Goal: Information Seeking & Learning: Learn about a topic

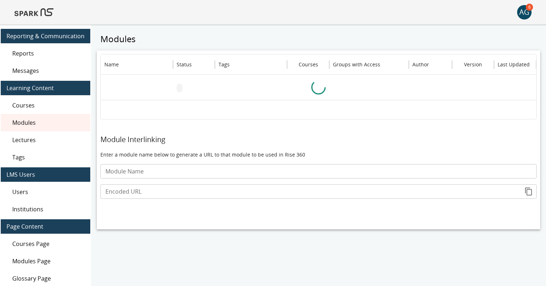
click at [30, 12] on img at bounding box center [33, 12] width 39 height 17
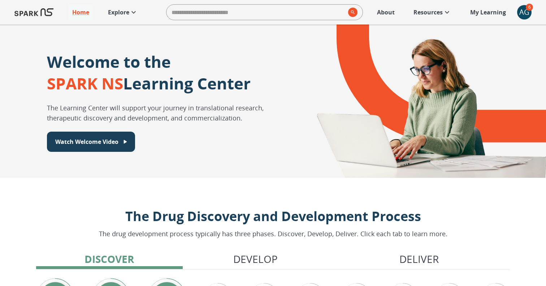
click at [127, 11] on p "Explore" at bounding box center [118, 12] width 21 height 9
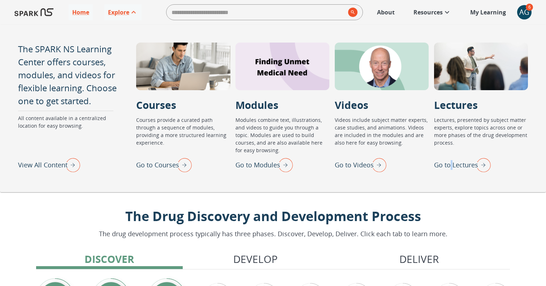
click at [451, 163] on p "Go to Lectures" at bounding box center [456, 165] width 44 height 10
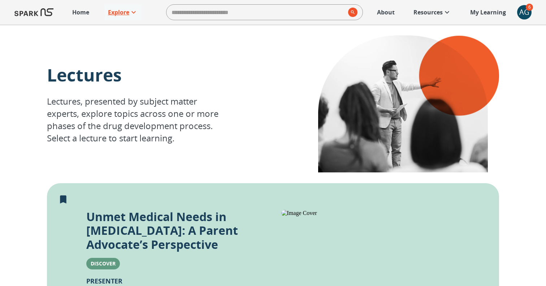
click at [113, 10] on p "Explore" at bounding box center [118, 12] width 21 height 9
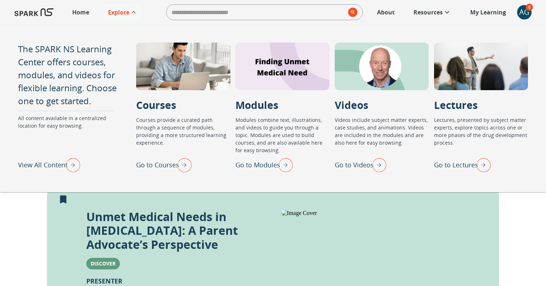
click at [360, 166] on p "Go to Videos" at bounding box center [354, 165] width 39 height 10
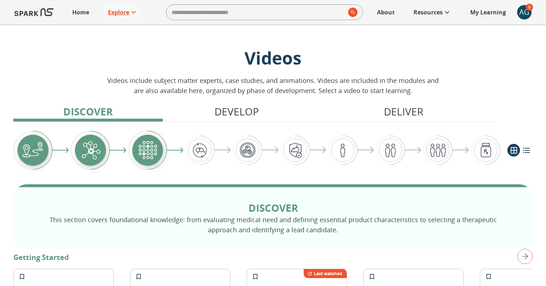
click at [117, 10] on p "Explore" at bounding box center [118, 12] width 21 height 9
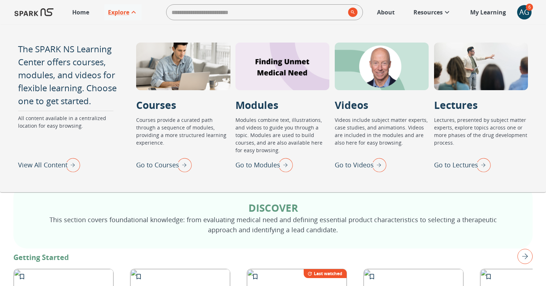
click at [165, 166] on p "Go to Courses" at bounding box center [157, 165] width 43 height 10
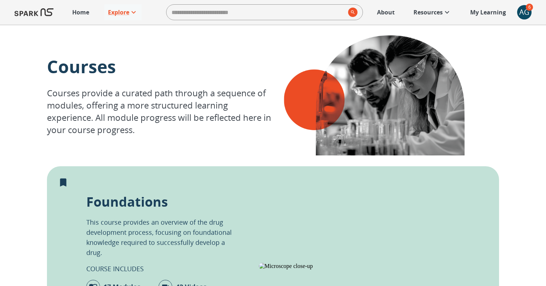
click at [386, 12] on p "About" at bounding box center [386, 12] width 18 height 9
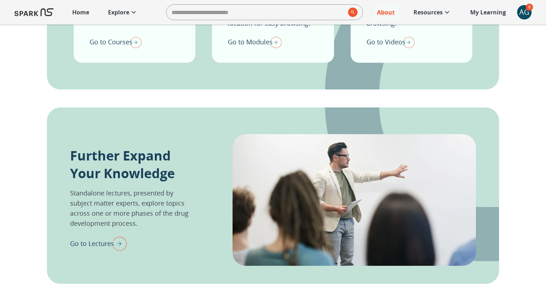
scroll to position [609, 0]
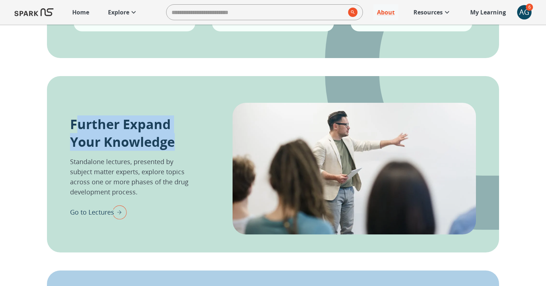
drag, startPoint x: 184, startPoint y: 147, endPoint x: 74, endPoint y: 124, distance: 111.7
click at [74, 124] on p "Further Expand Your Knowledge" at bounding box center [133, 133] width 126 height 35
copy p "Further Expand Your Knowledge"
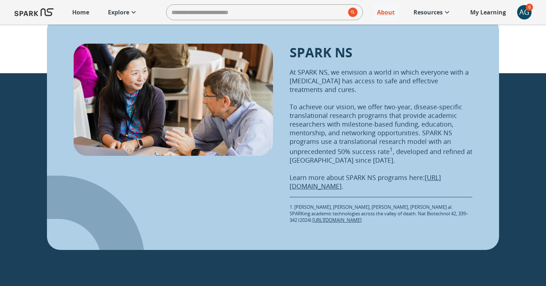
scroll to position [836, 0]
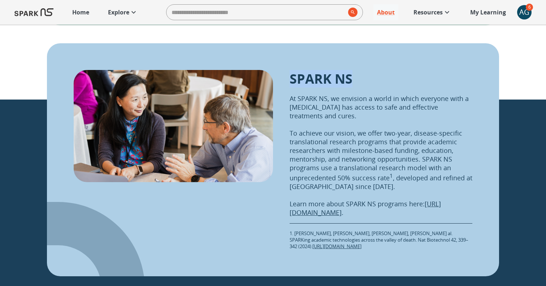
drag, startPoint x: 350, startPoint y: 84, endPoint x: 287, endPoint y: 83, distance: 62.5
click at [287, 83] on div "SPARK NS At SPARK NS, we envision a world in which everyone with a [MEDICAL_DAT…" at bounding box center [273, 150] width 452 height 215
copy p "SPARK NS"
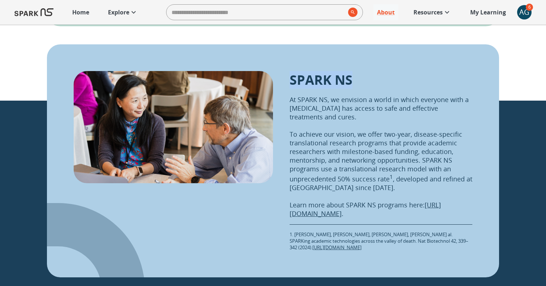
click at [431, 13] on p "Resources" at bounding box center [427, 12] width 29 height 9
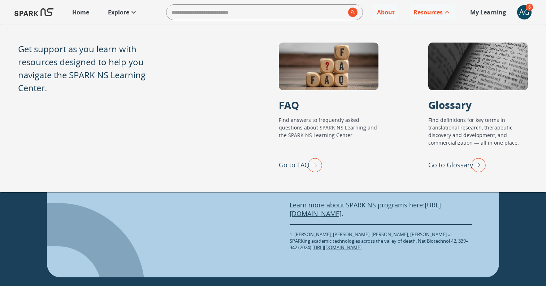
click at [200, 255] on div "SPARK NS At SPARK NS, we envision a world in which everyone with a [MEDICAL_DAT…" at bounding box center [273, 151] width 452 height 215
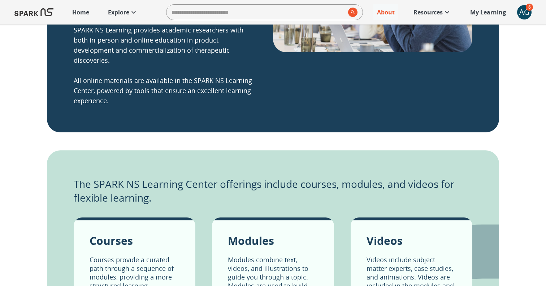
scroll to position [234, 0]
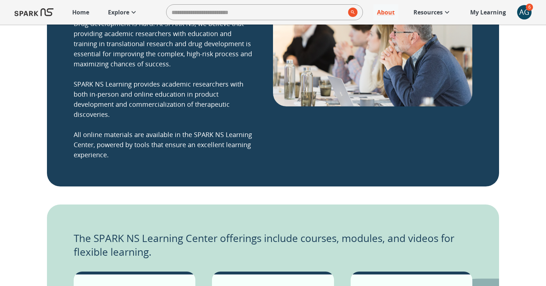
click at [126, 13] on p "Explore" at bounding box center [118, 12] width 21 height 9
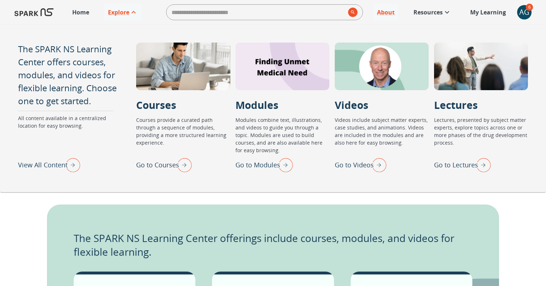
click at [258, 161] on p "Go to Modules" at bounding box center [257, 165] width 45 height 10
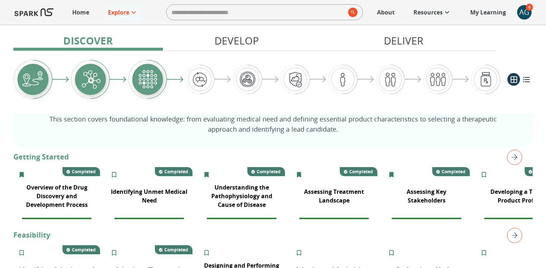
scroll to position [100, 0]
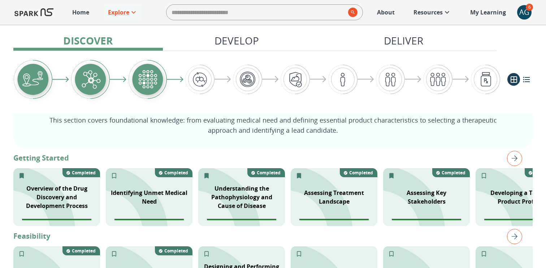
click at [480, 14] on p "My Learning" at bounding box center [488, 12] width 36 height 9
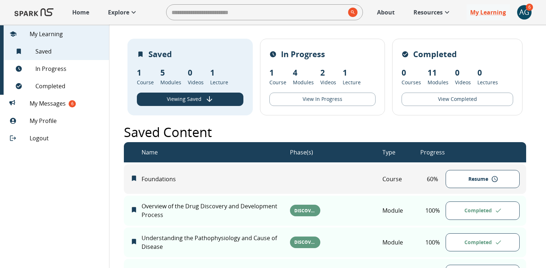
scroll to position [1, 0]
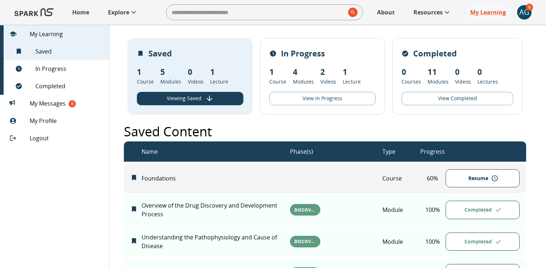
click at [329, 99] on button "View In Progress" at bounding box center [322, 98] width 106 height 13
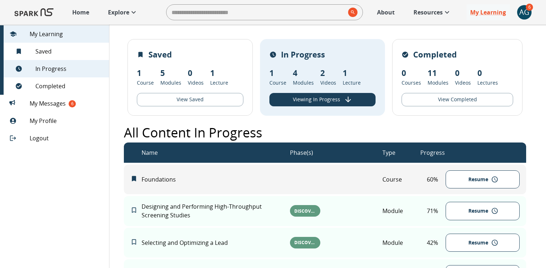
click at [123, 11] on p "Explore" at bounding box center [118, 12] width 21 height 9
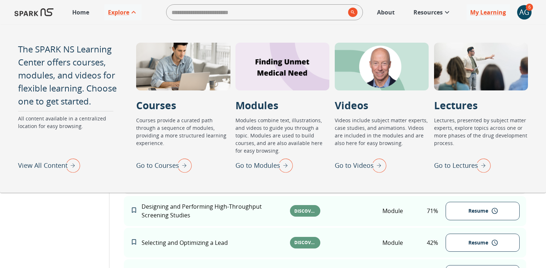
click at [262, 166] on p "Go to Modules" at bounding box center [257, 165] width 45 height 10
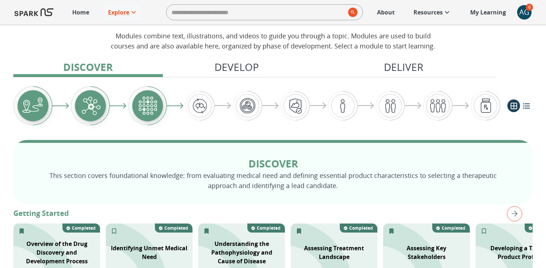
scroll to position [13, 0]
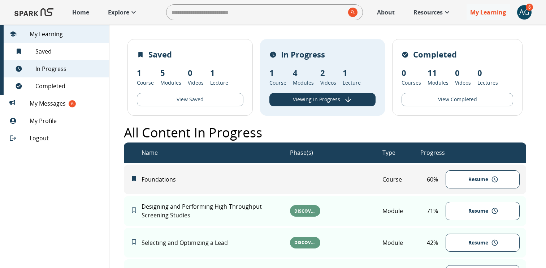
click at [113, 10] on p "Explore" at bounding box center [118, 12] width 21 height 9
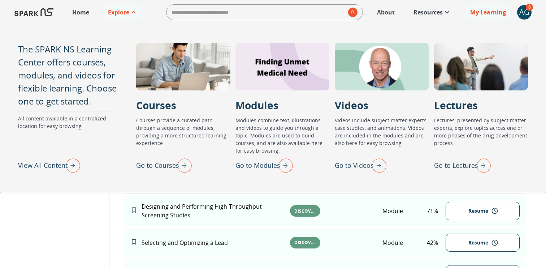
click at [261, 164] on p "Go to Modules" at bounding box center [257, 165] width 45 height 10
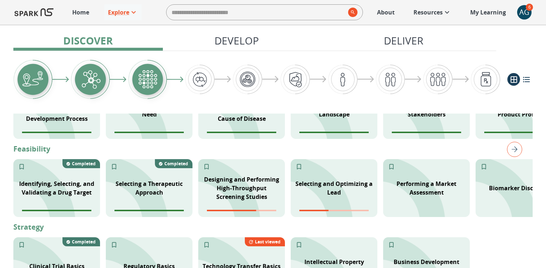
scroll to position [195, 0]
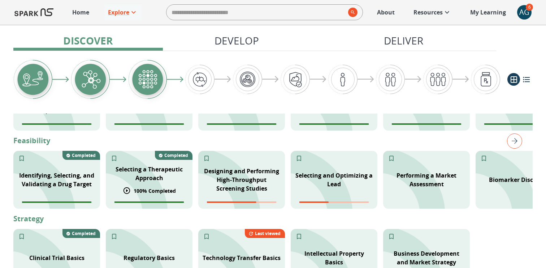
click at [151, 175] on p "Selecting a Therapeutic Approach" at bounding box center [149, 173] width 78 height 17
